Goal: Transaction & Acquisition: Purchase product/service

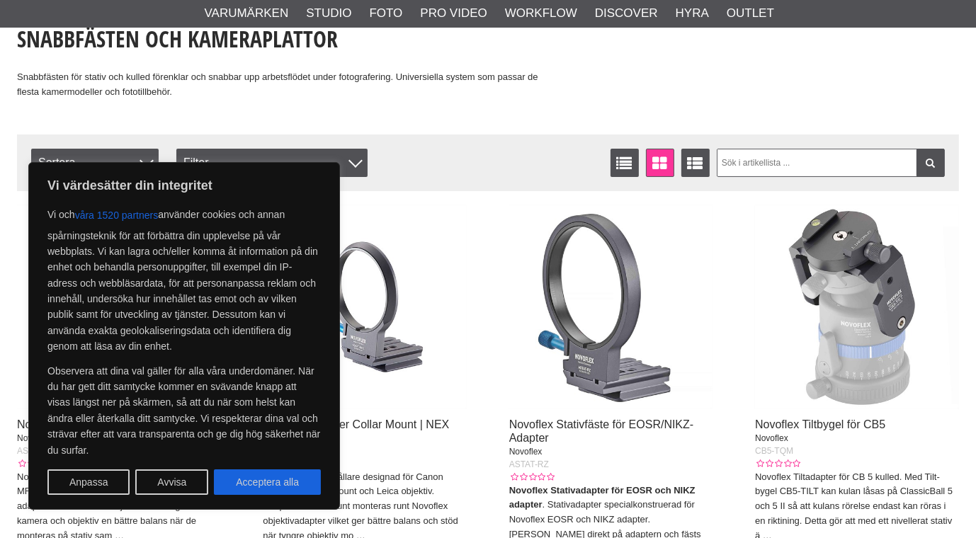
scroll to position [354, 0]
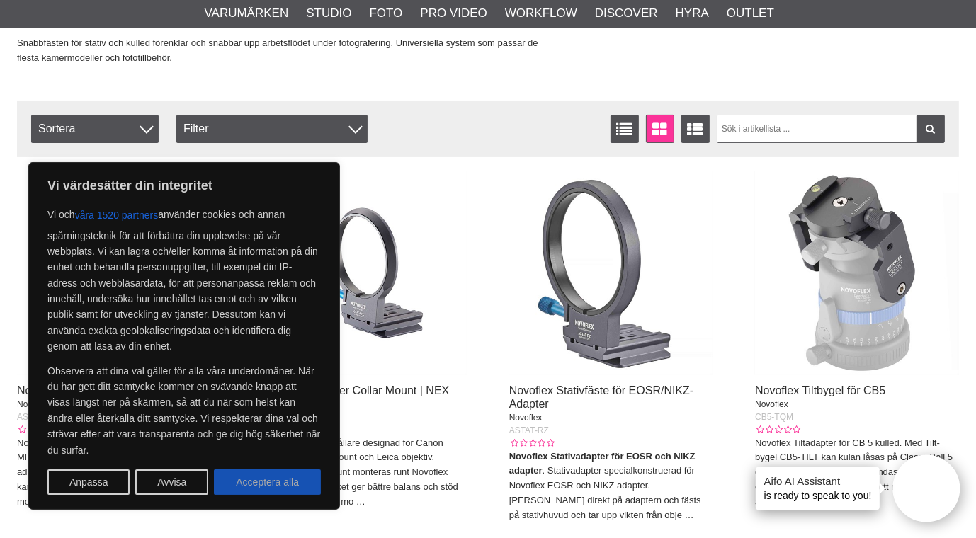
click at [292, 483] on button "Acceptera alla" at bounding box center [267, 482] width 107 height 25
checkbox input "true"
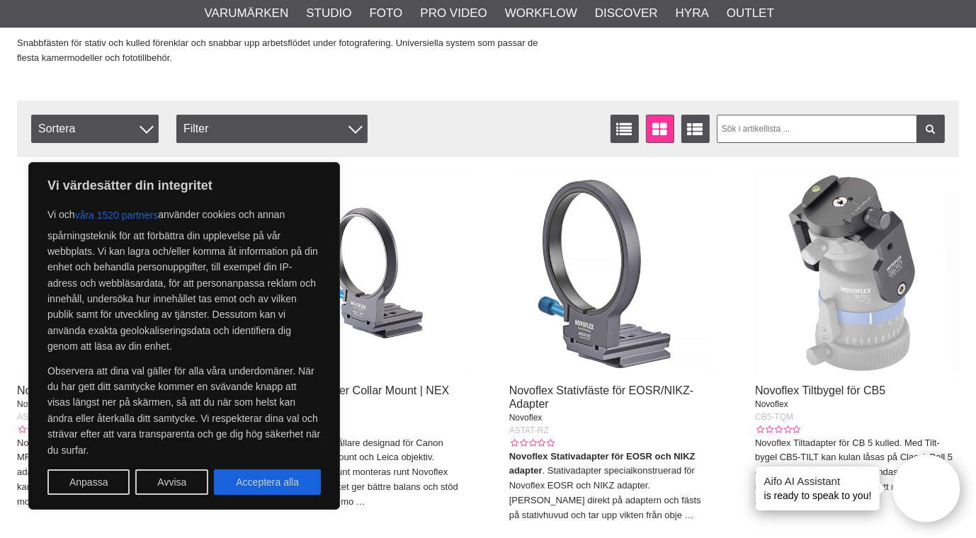
checkbox input "true"
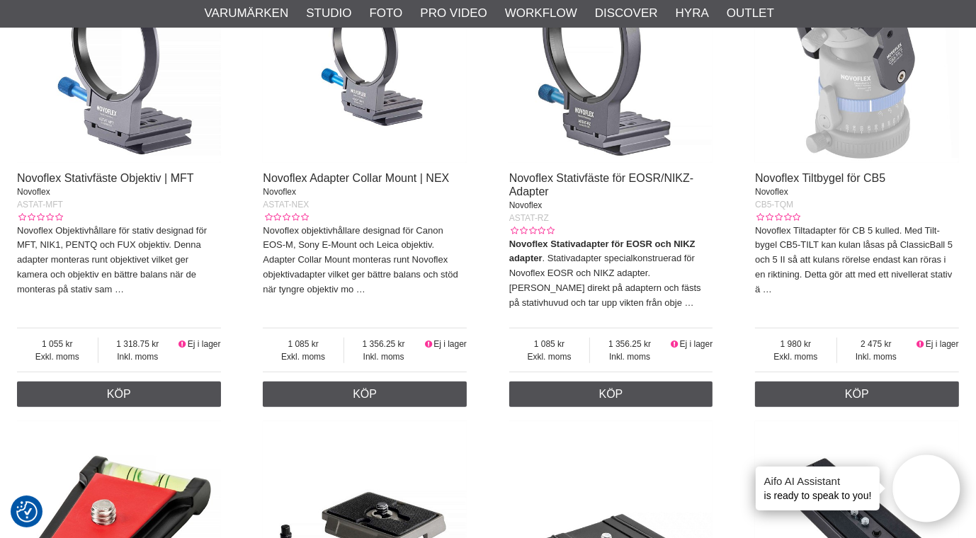
scroll to position [779, 0]
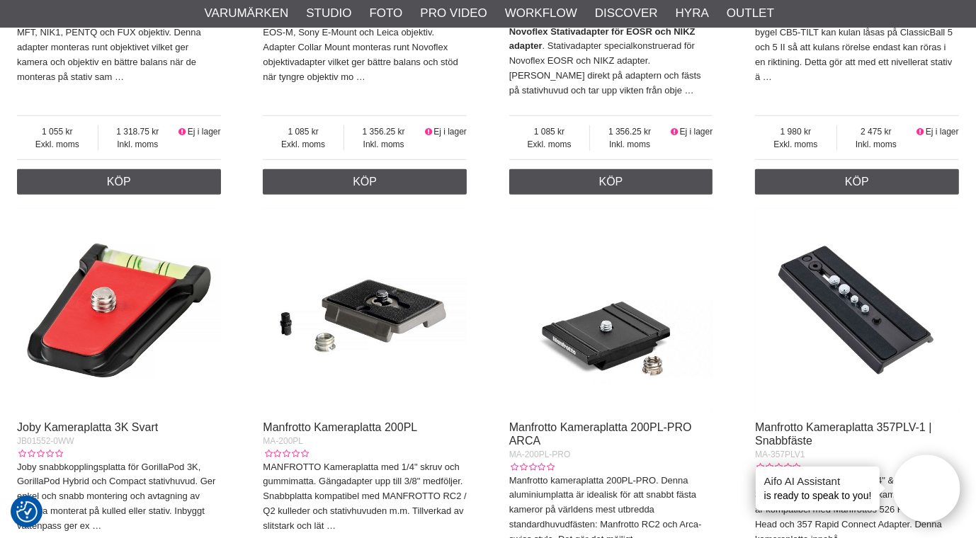
click at [392, 312] on img at bounding box center [365, 311] width 204 height 204
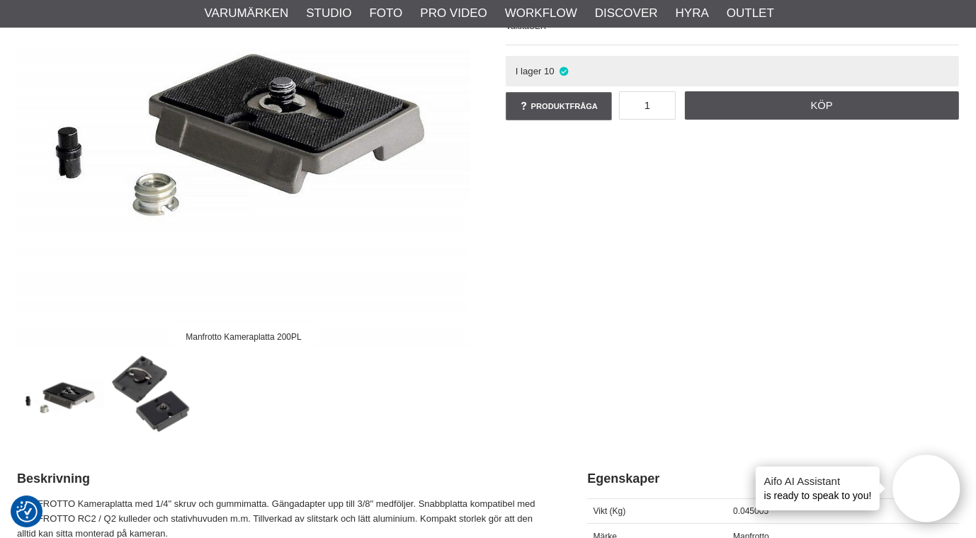
scroll to position [283, 0]
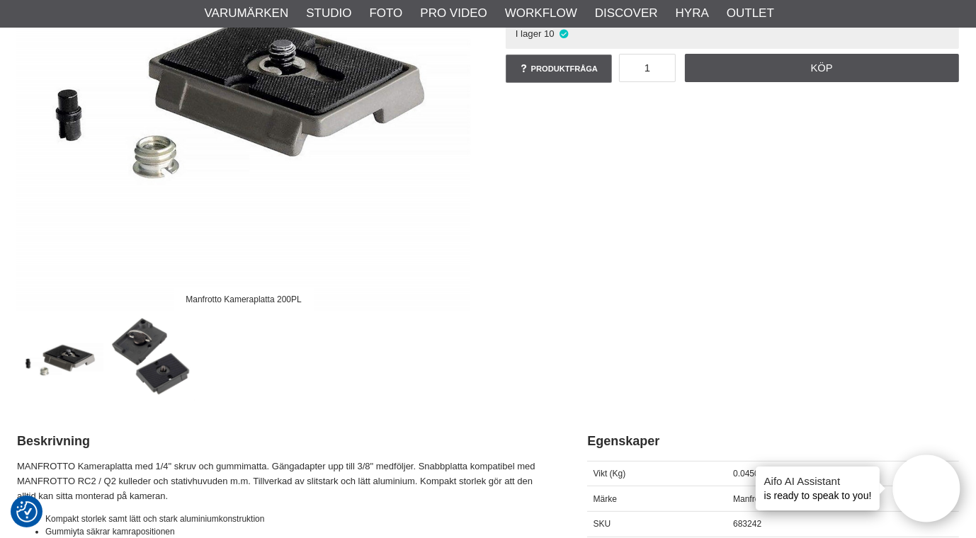
click at [166, 373] on img at bounding box center [153, 358] width 86 height 86
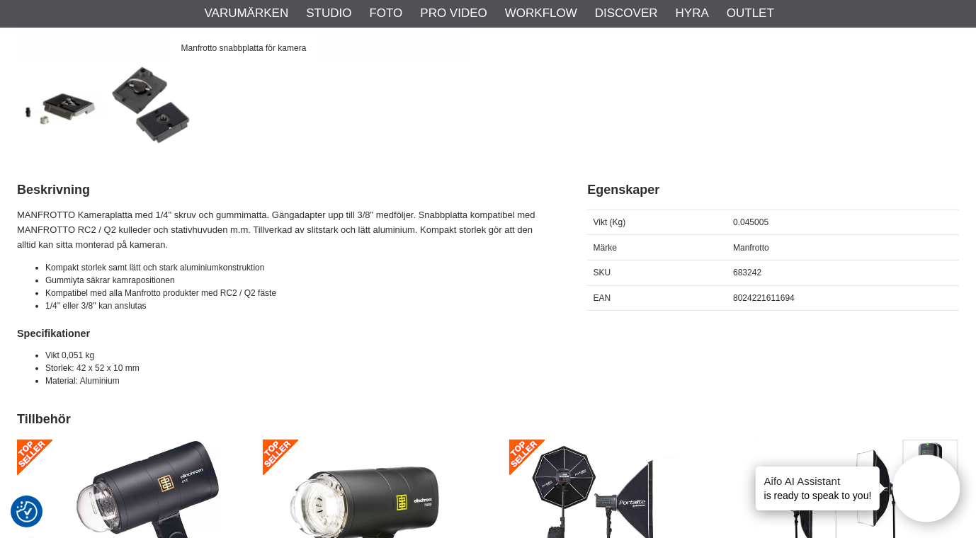
scroll to position [637, 0]
